Goal: Obtain resource: Download file/media

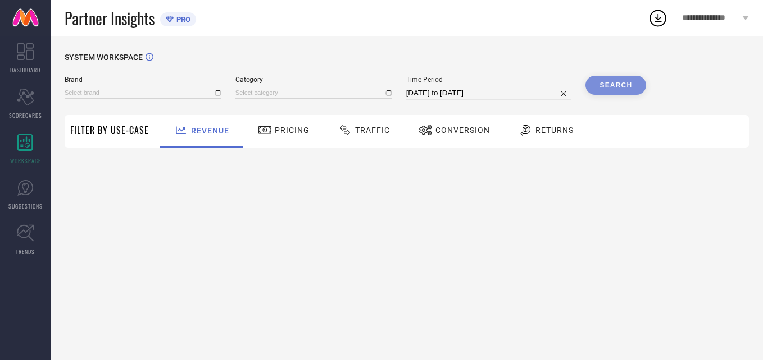
type input "[PERSON_NAME] BY KISAH"
type input "All"
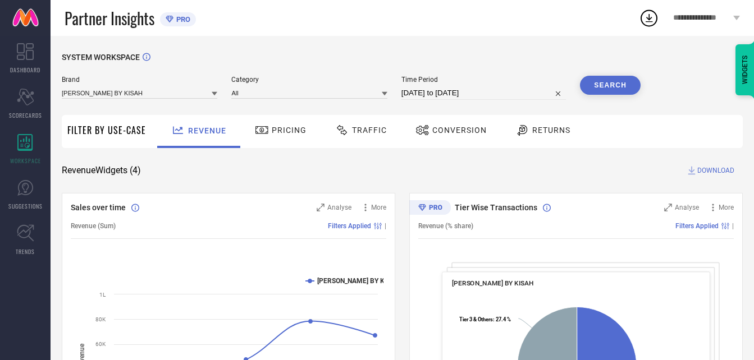
click at [462, 128] on span "Conversion" at bounding box center [459, 130] width 54 height 9
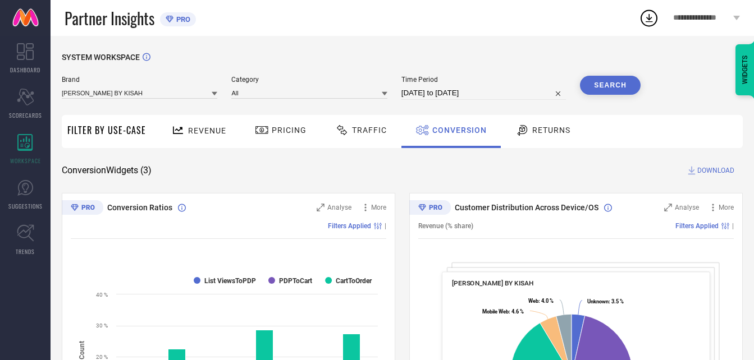
click at [217, 90] on div at bounding box center [215, 93] width 6 height 11
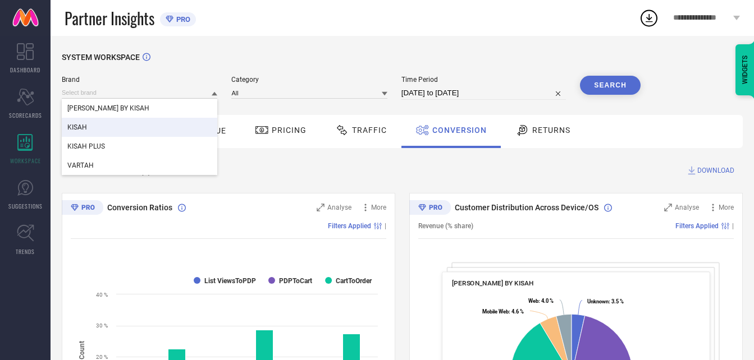
click at [101, 130] on div "KISAH" at bounding box center [140, 127] width 156 height 19
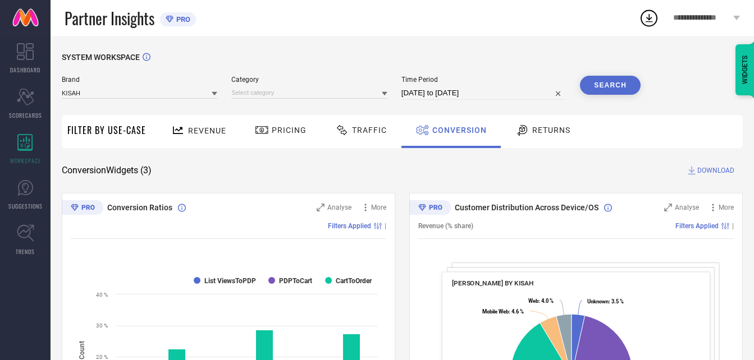
click at [387, 96] on icon at bounding box center [385, 94] width 6 height 6
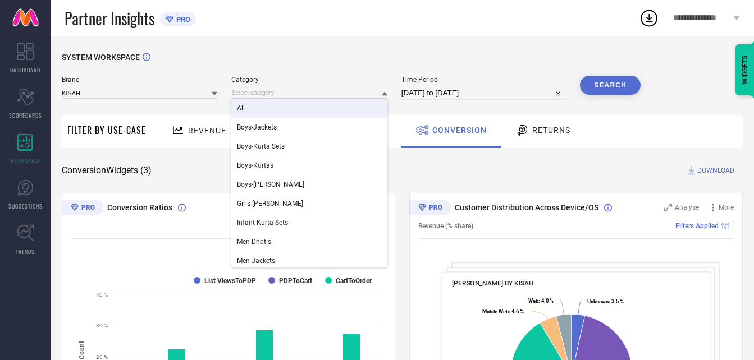
click at [291, 104] on div "All" at bounding box center [309, 108] width 156 height 19
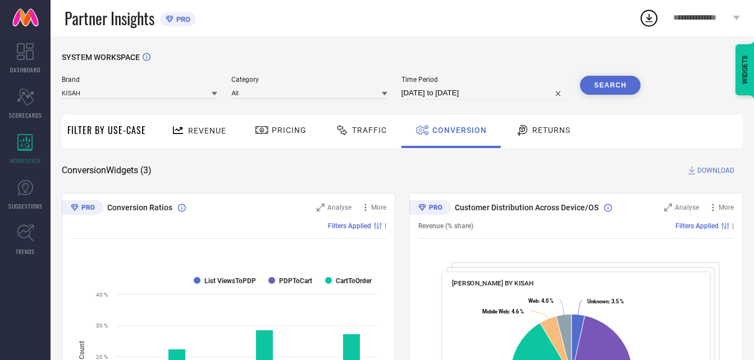
select select "7"
select select "2025"
select select "8"
select select "2025"
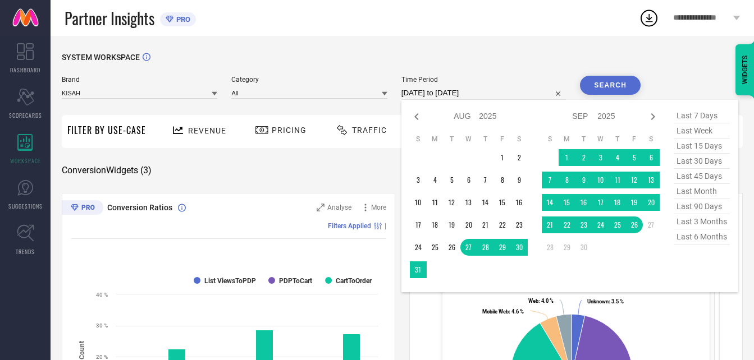
click at [563, 98] on input "[DATE] to [DATE]" at bounding box center [483, 92] width 165 height 13
type input "After [DATE]"
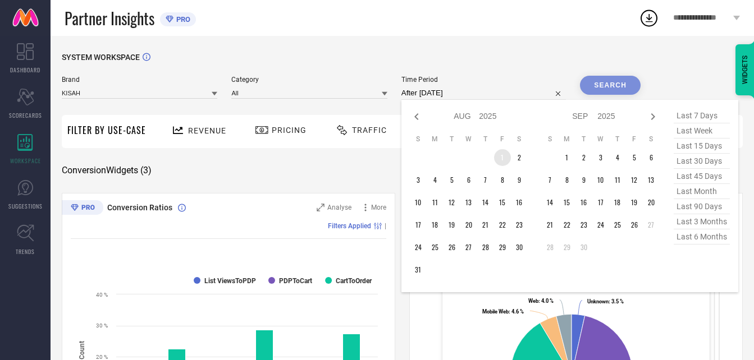
click at [496, 159] on td "1" at bounding box center [502, 157] width 17 height 17
click at [415, 118] on icon at bounding box center [416, 116] width 13 height 13
select select "6"
select select "2025"
select select "7"
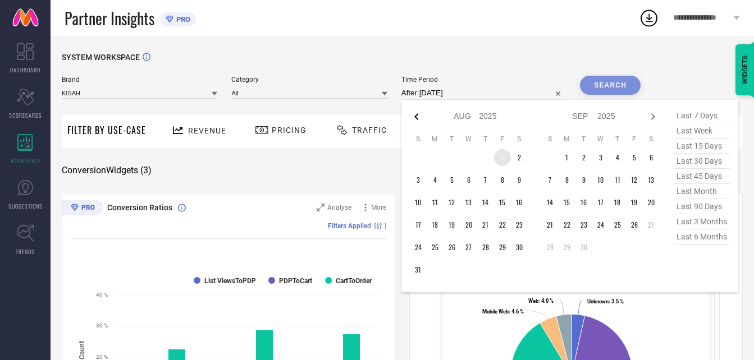
select select "2025"
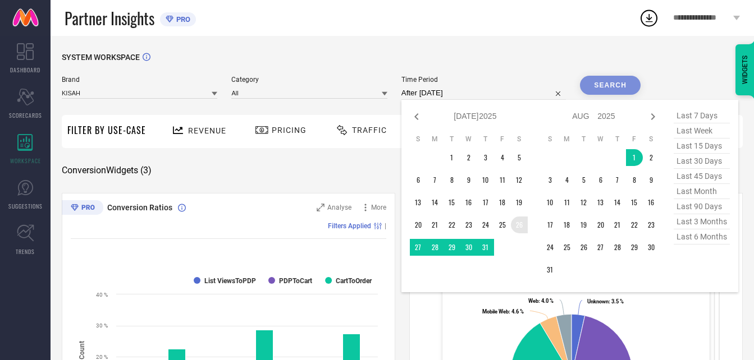
type input "[DATE] to [DATE]"
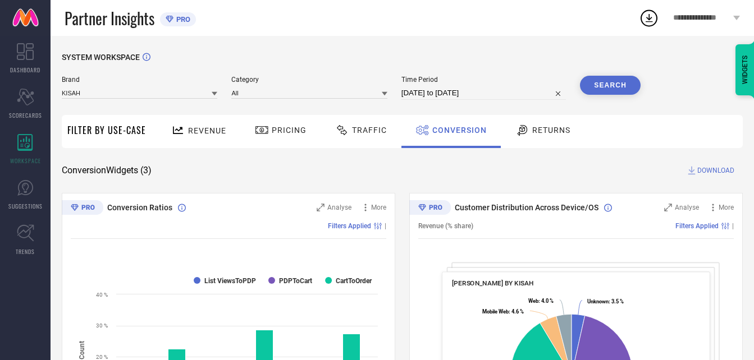
click at [517, 83] on span "Time Period" at bounding box center [483, 80] width 165 height 8
select select "8"
select select "2025"
select select "9"
select select "2025"
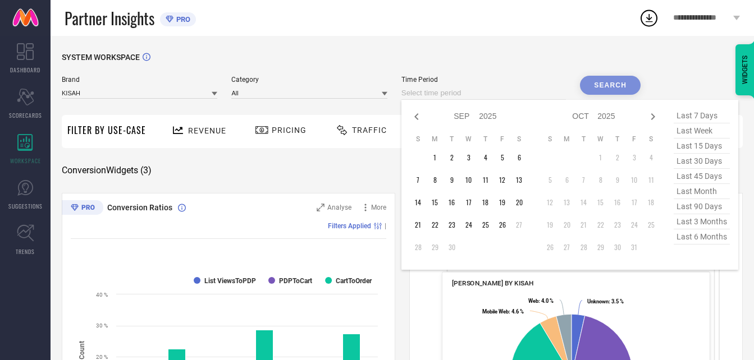
click at [505, 88] on input at bounding box center [483, 92] width 165 height 13
click at [416, 115] on icon at bounding box center [416, 116] width 13 height 13
select select "7"
select select "2025"
select select "8"
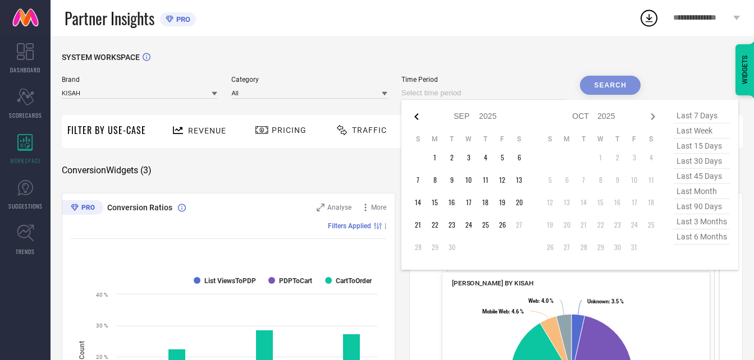
select select "2025"
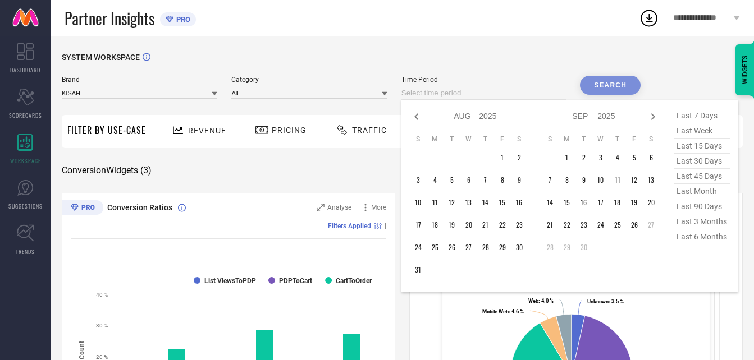
click at [416, 115] on icon at bounding box center [416, 116] width 13 height 13
select select "6"
select select "2025"
select select "7"
select select "2025"
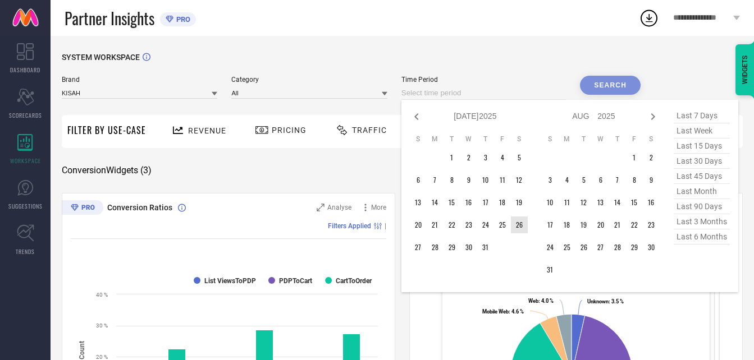
type input "After [DATE]"
click at [518, 230] on td "26" at bounding box center [519, 225] width 17 height 17
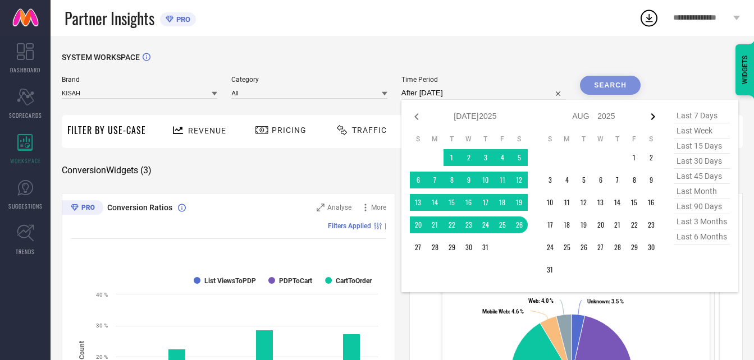
click at [654, 119] on icon at bounding box center [653, 116] width 4 height 7
select select "7"
select select "2025"
select select "8"
select select "2025"
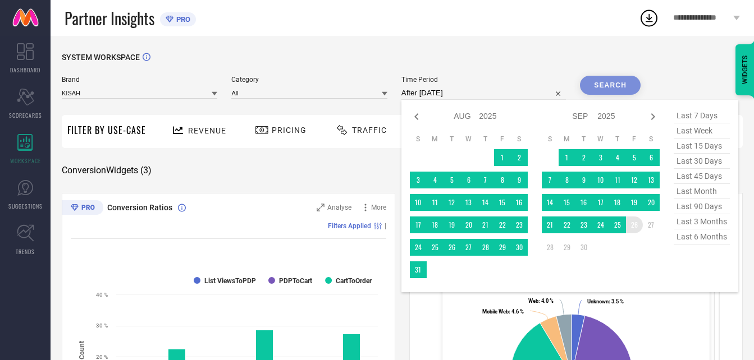
type input "[DATE] to [DATE]"
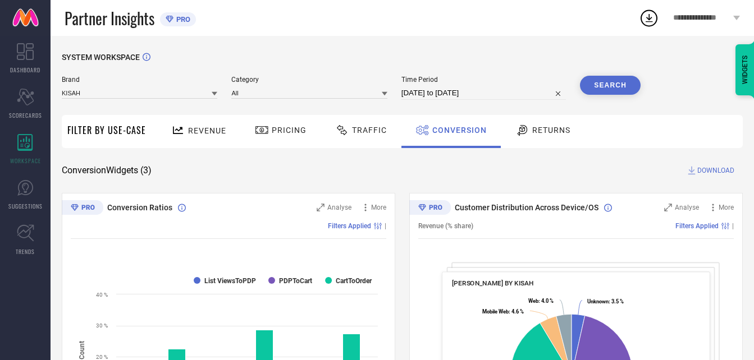
click at [609, 92] on button "Search" at bounding box center [610, 85] width 61 height 19
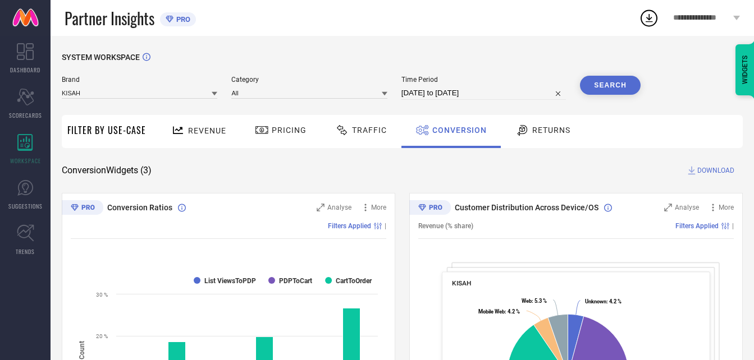
click at [609, 92] on button "Search" at bounding box center [610, 85] width 61 height 19
click at [716, 174] on span "DOWNLOAD" at bounding box center [715, 170] width 37 height 11
click at [654, 13] on div "1" at bounding box center [657, 11] width 10 height 8
click at [652, 13] on icon at bounding box center [649, 18] width 20 height 20
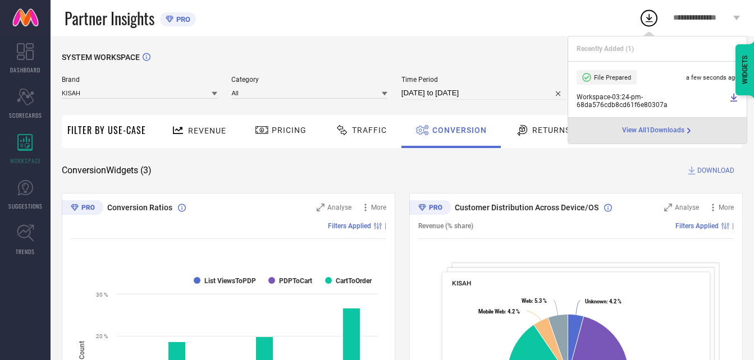
click at [731, 98] on icon at bounding box center [733, 97] width 9 height 9
